Goal: Task Accomplishment & Management: Manage account settings

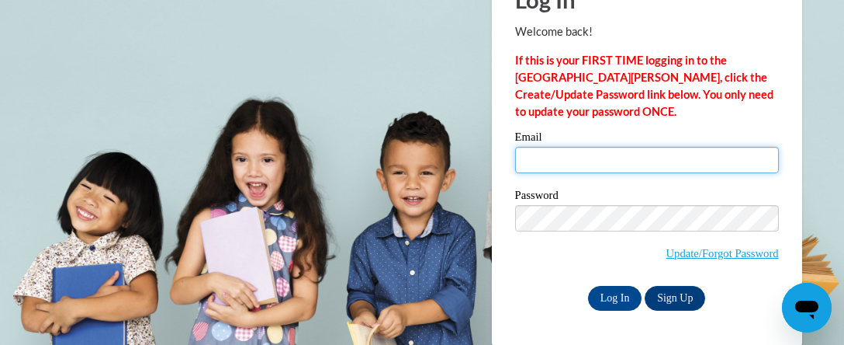
type input "sroe63@hotmail.com"
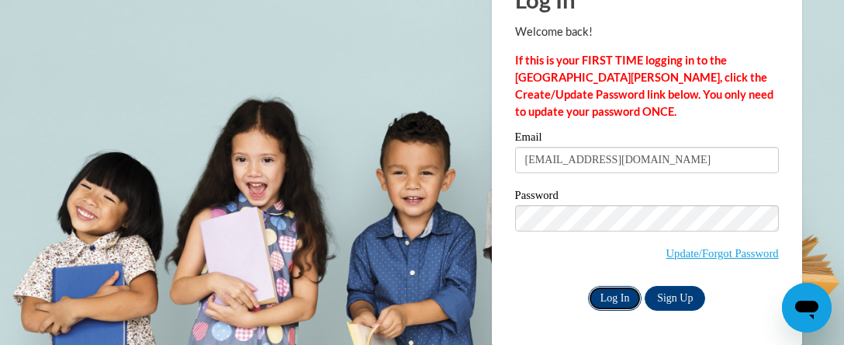
click at [612, 303] on input "Log In" at bounding box center [615, 298] width 54 height 25
